Goal: Find specific page/section: Find specific page/section

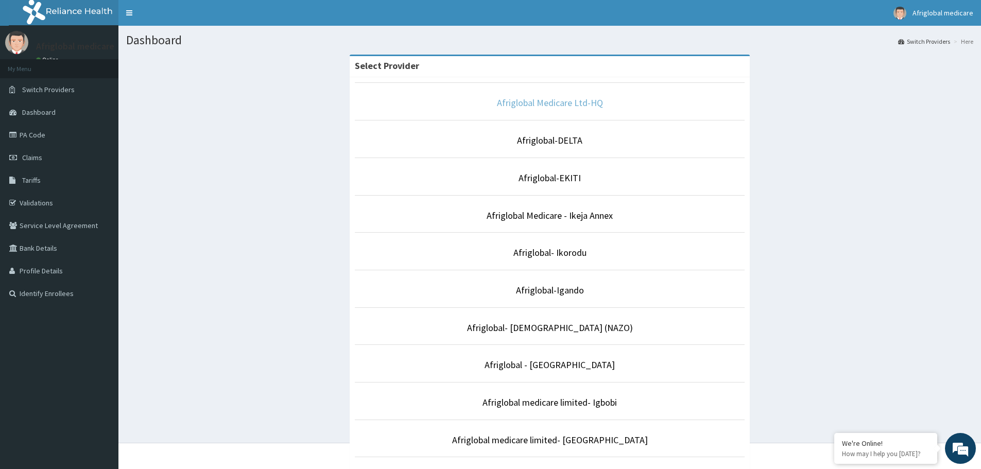
click at [563, 108] on link "Afriglobal Medicare Ltd-HQ" at bounding box center [550, 103] width 106 height 12
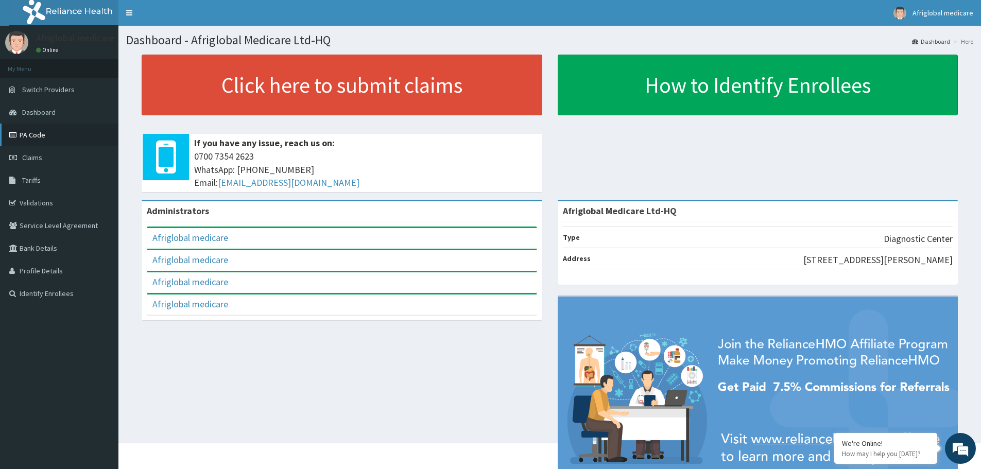
click at [50, 133] on link "PA Code" at bounding box center [59, 135] width 118 height 23
